Goal: Check status

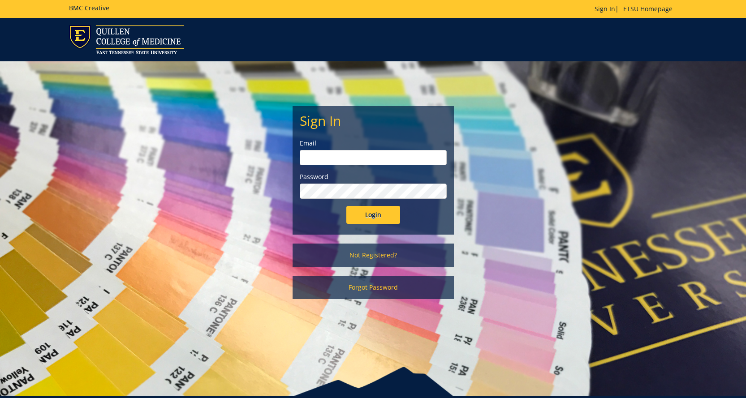
click at [403, 156] on input "email" at bounding box center [373, 157] width 147 height 15
type input "[EMAIL_ADDRESS][DOMAIN_NAME]"
click at [346, 206] on input "Login" at bounding box center [373, 215] width 54 height 18
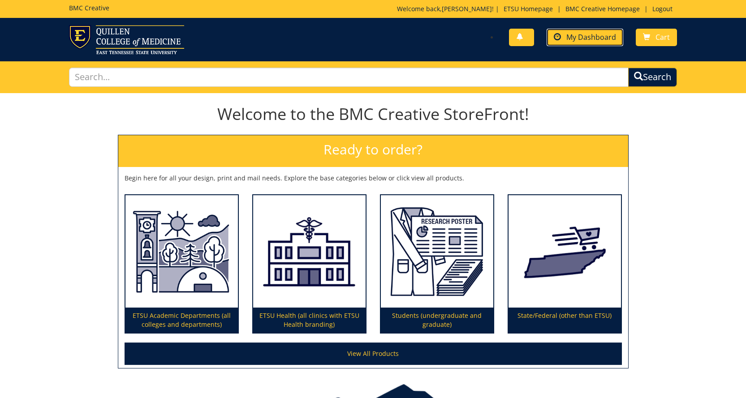
click at [585, 38] on span "My Dashboard" at bounding box center [591, 37] width 50 height 10
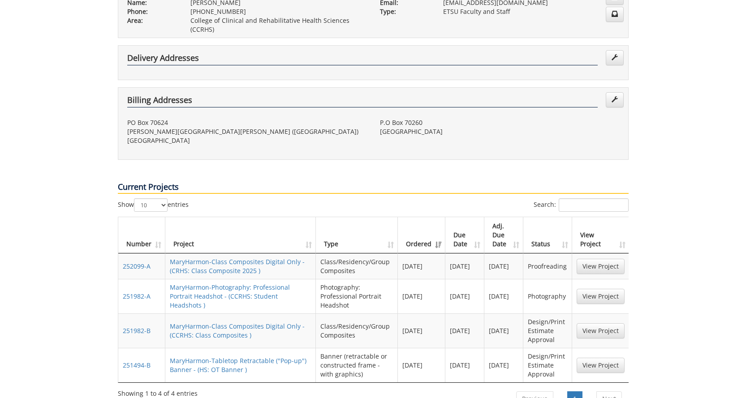
scroll to position [224, 0]
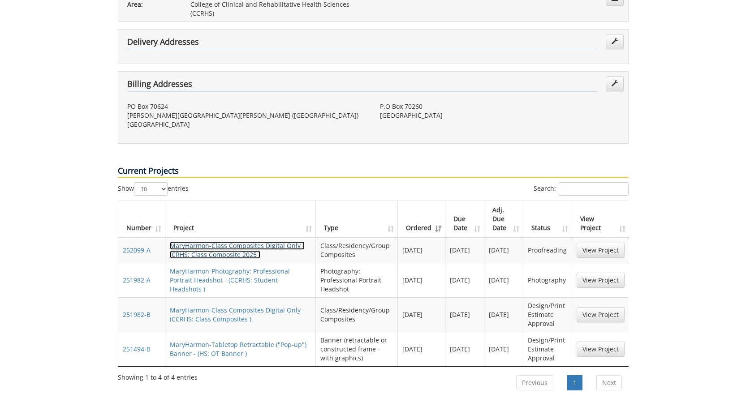
click at [251, 241] on link "MaryHarmon-Class Composites Digital Only - (CRHS: Class Composite 2025 )" at bounding box center [237, 249] width 135 height 17
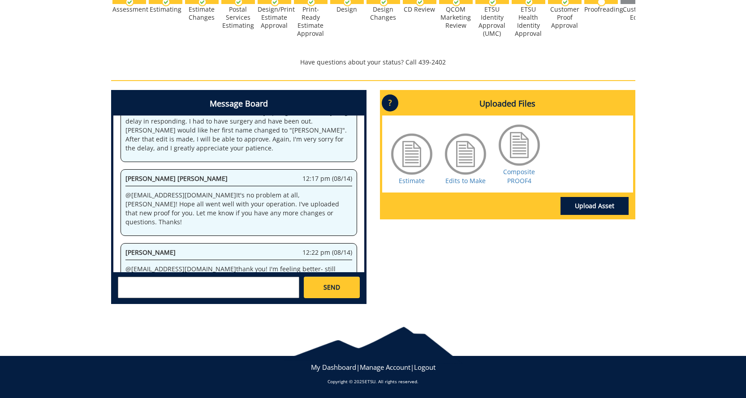
scroll to position [329, 0]
click at [519, 177] on link "Composite PROOF4" at bounding box center [519, 176] width 32 height 17
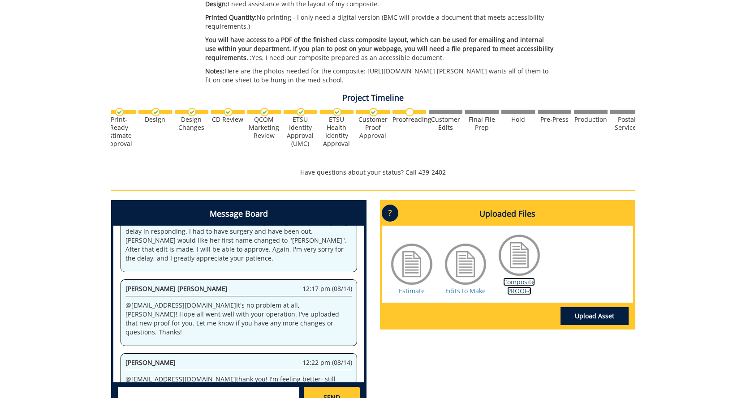
scroll to position [105, 0]
